Goal: Go to known website: Access a specific website the user already knows

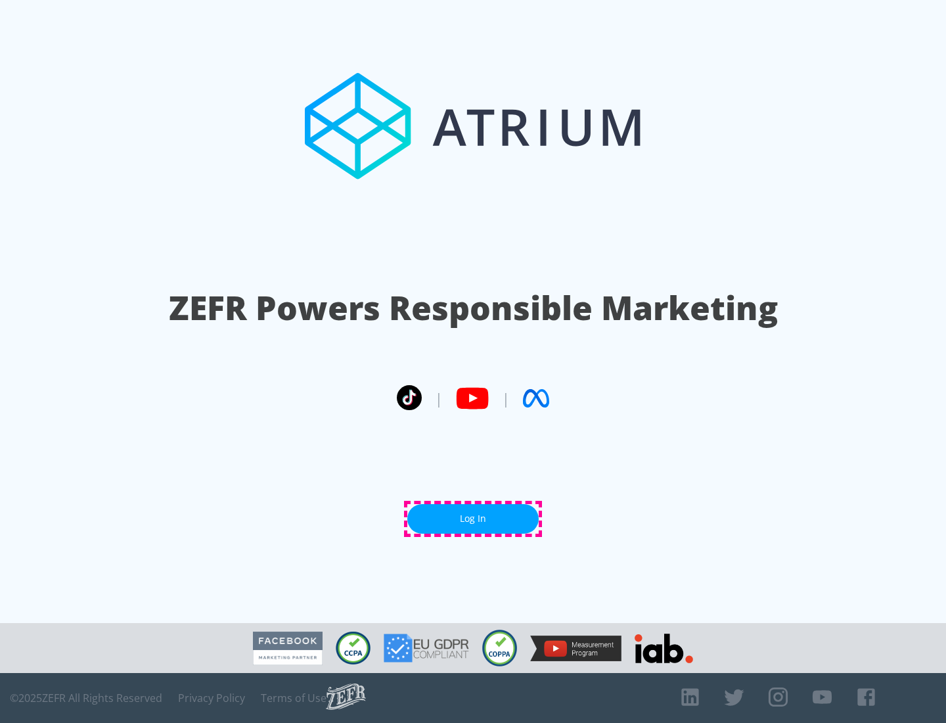
click at [473, 519] on link "Log In" at bounding box center [472, 519] width 131 height 30
